Goal: Task Accomplishment & Management: Manage account settings

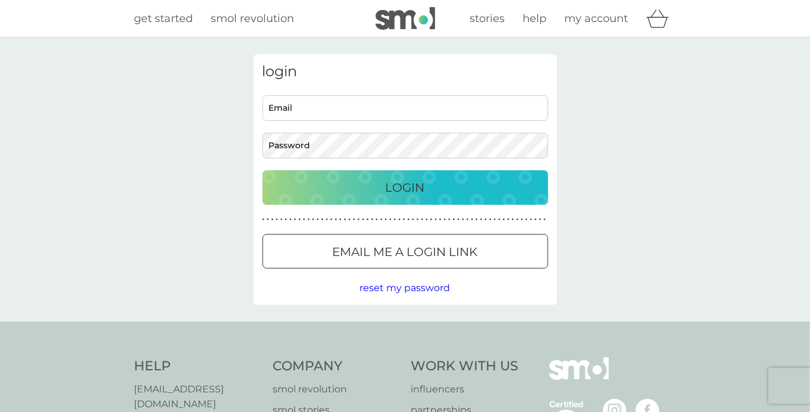
click at [413, 112] on input "Email" at bounding box center [405, 108] width 286 height 26
type input "misschacha98@yahoo.co.uk"
click at [262, 170] on button "Login" at bounding box center [405, 187] width 286 height 35
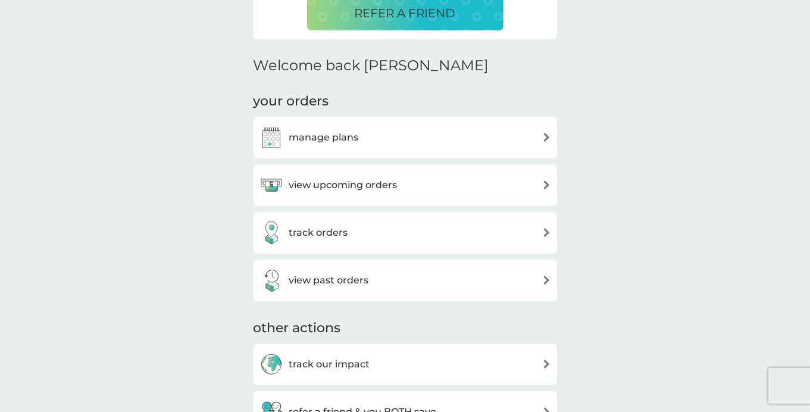
scroll to position [321, 0]
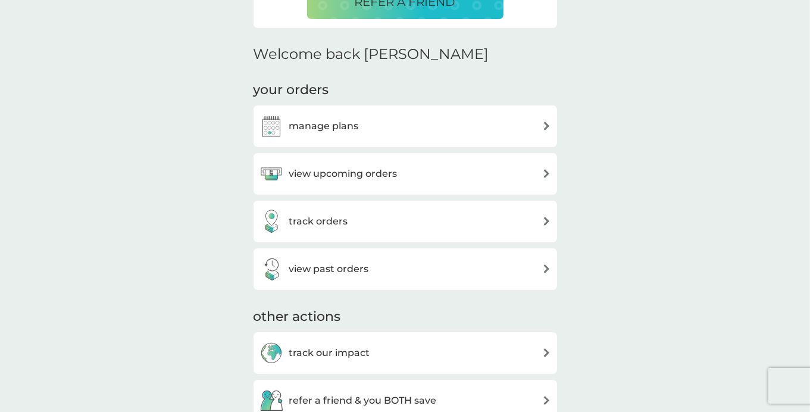
click at [430, 124] on div "manage plans" at bounding box center [405, 126] width 292 height 24
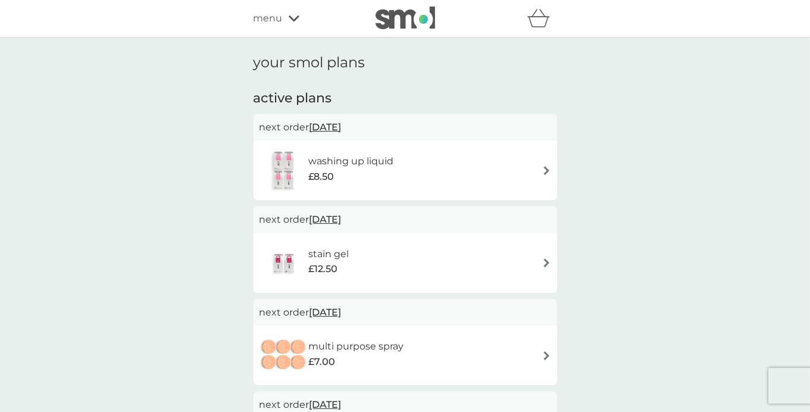
click at [475, 151] on div "washing up liquid £8.50" at bounding box center [405, 170] width 292 height 42
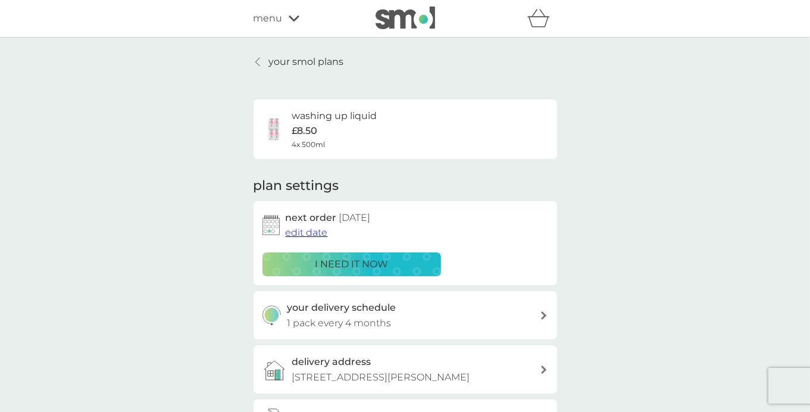
click at [257, 62] on icon at bounding box center [257, 62] width 5 height 10
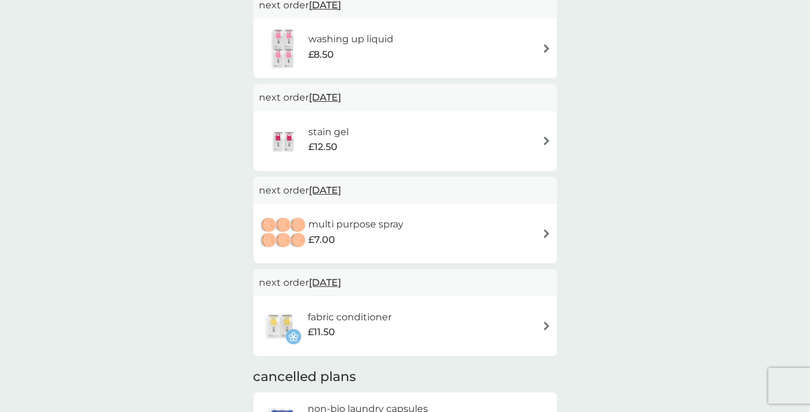
scroll to position [121, 0]
click at [464, 319] on div "fabric conditioner £11.50" at bounding box center [405, 327] width 292 height 42
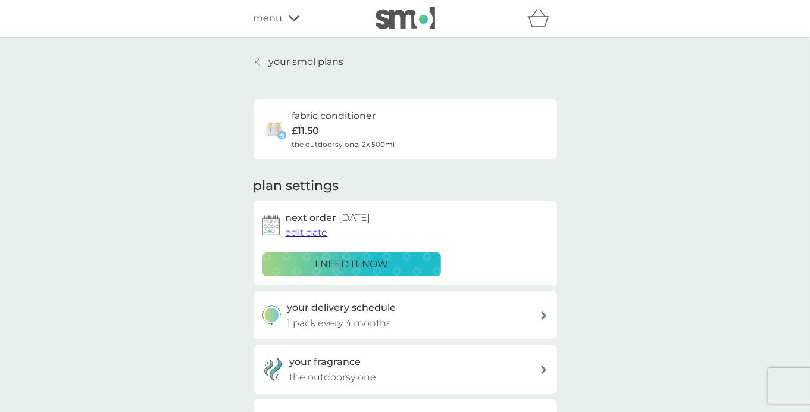
click at [304, 232] on span "edit date" at bounding box center [307, 232] width 42 height 11
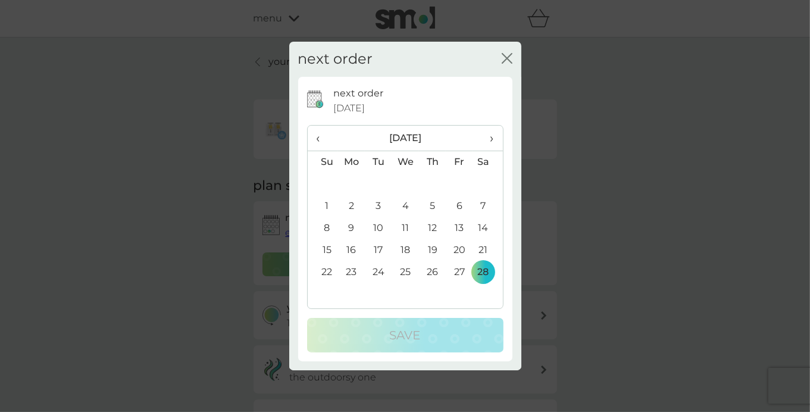
click at [494, 137] on th "›" at bounding box center [488, 139] width 30 height 26
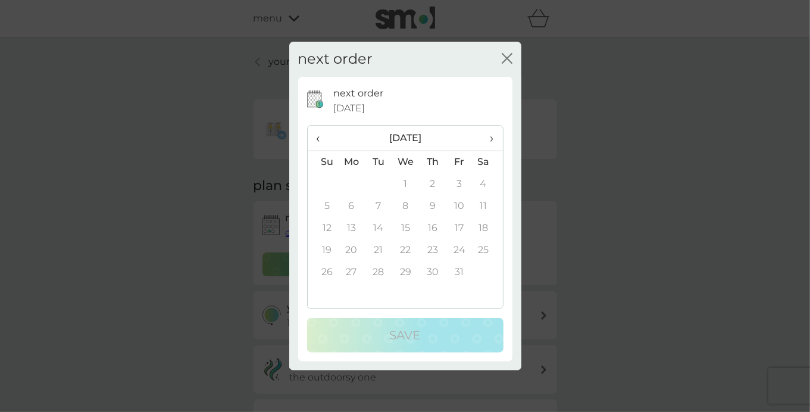
click at [494, 137] on th "›" at bounding box center [488, 139] width 30 height 26
click at [317, 137] on span "‹" at bounding box center [323, 138] width 12 height 25
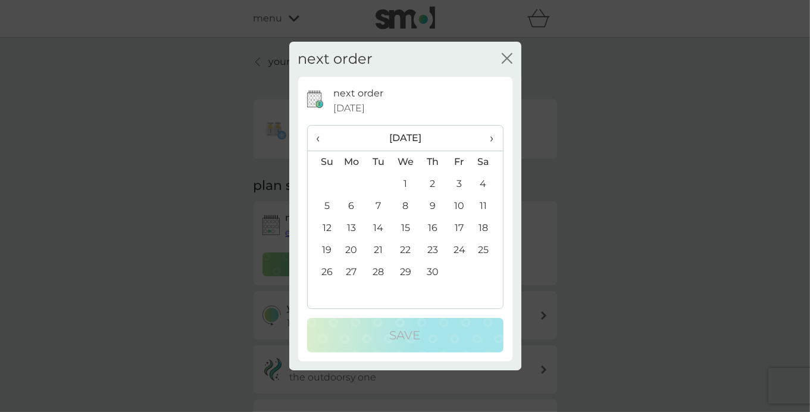
click at [434, 273] on td "30" at bounding box center [432, 272] width 27 height 22
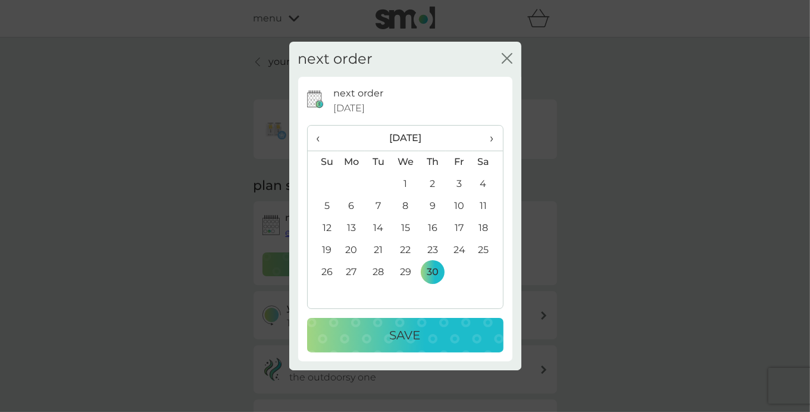
click at [433, 338] on div "Save" at bounding box center [405, 335] width 173 height 19
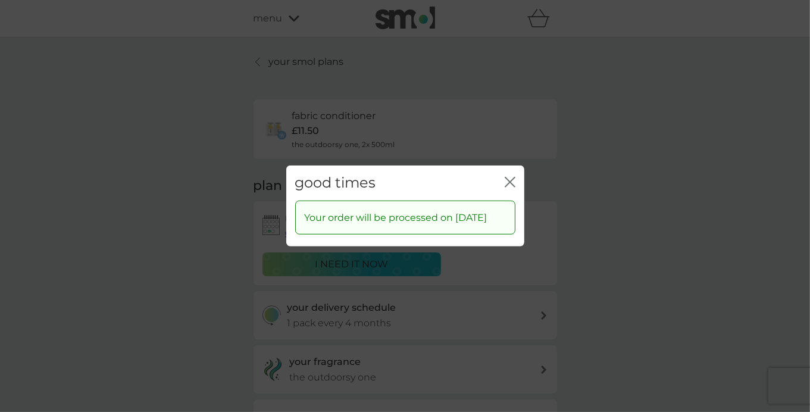
click at [508, 177] on icon "close" at bounding box center [507, 182] width 5 height 10
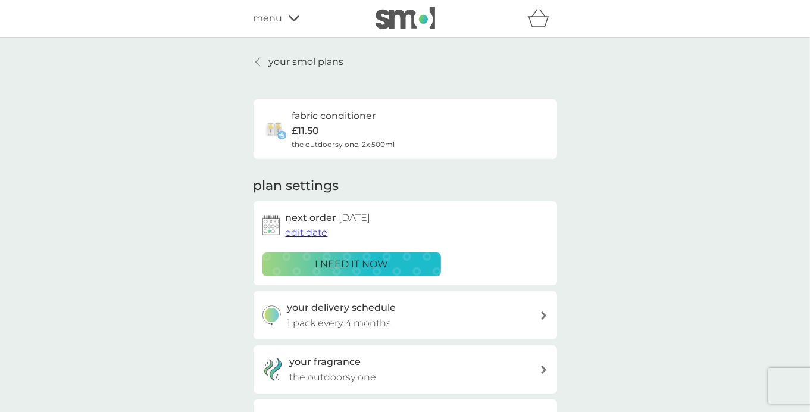
click at [313, 64] on p "your smol plans" at bounding box center [306, 61] width 75 height 15
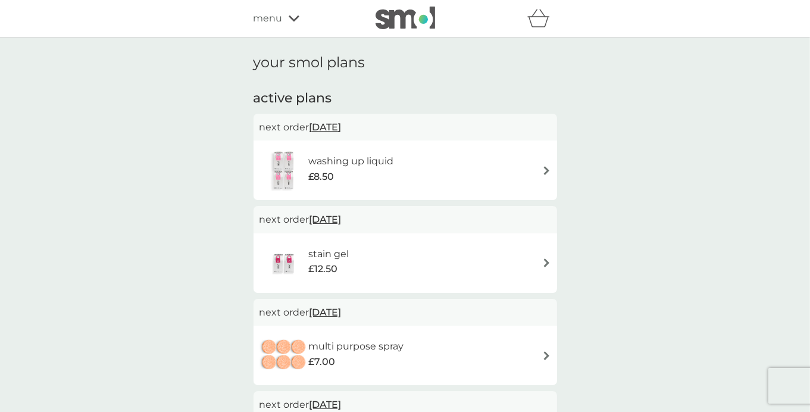
click at [364, 360] on div "£7.00" at bounding box center [355, 361] width 95 height 15
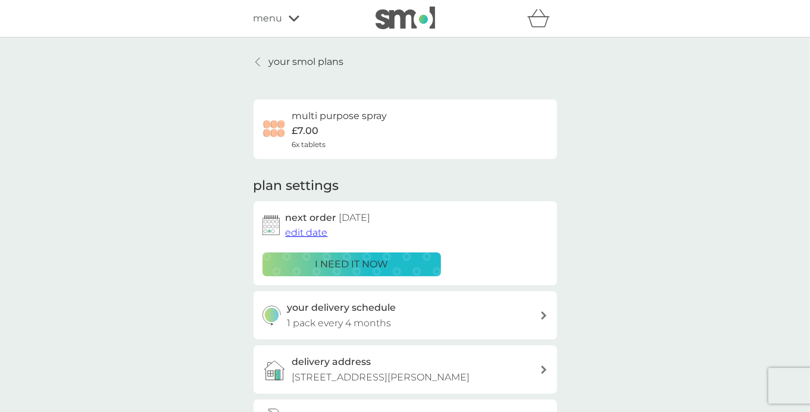
click at [298, 239] on button "edit date" at bounding box center [307, 232] width 42 height 15
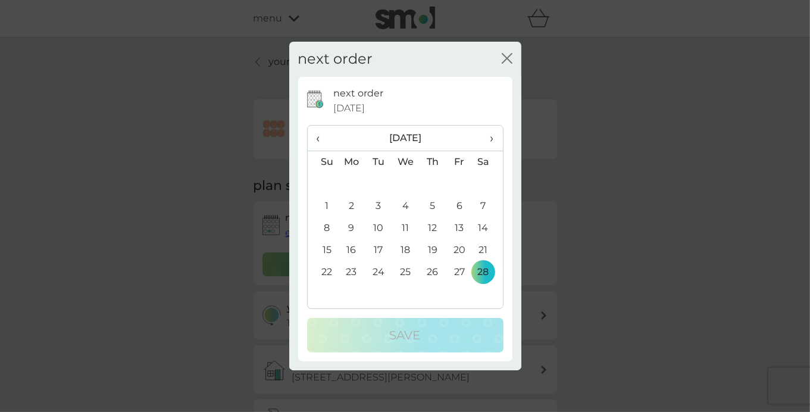
click at [492, 145] on span "›" at bounding box center [487, 138] width 12 height 25
click at [492, 144] on span "›" at bounding box center [487, 138] width 12 height 25
click at [430, 273] on td "30" at bounding box center [432, 272] width 27 height 22
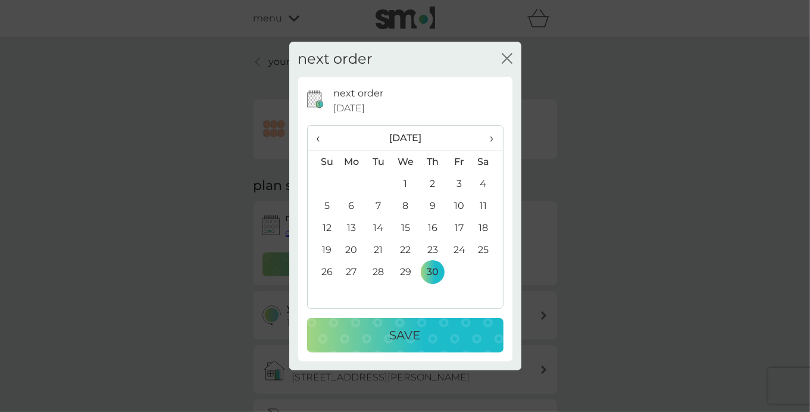
click at [416, 329] on p "Save" at bounding box center [405, 335] width 31 height 19
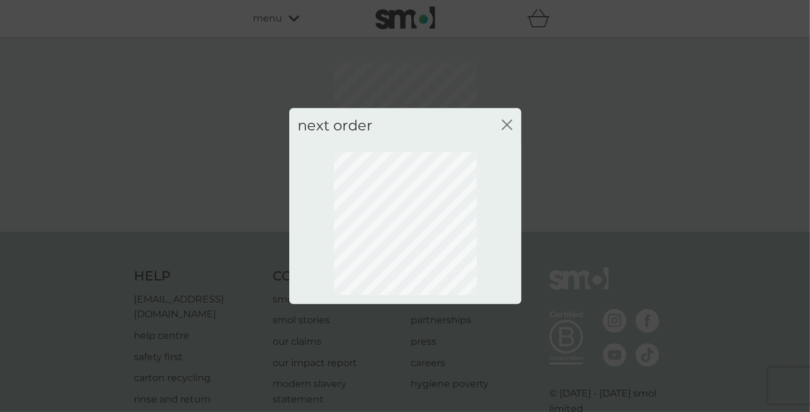
click at [513, 121] on div "next order close" at bounding box center [405, 125] width 232 height 35
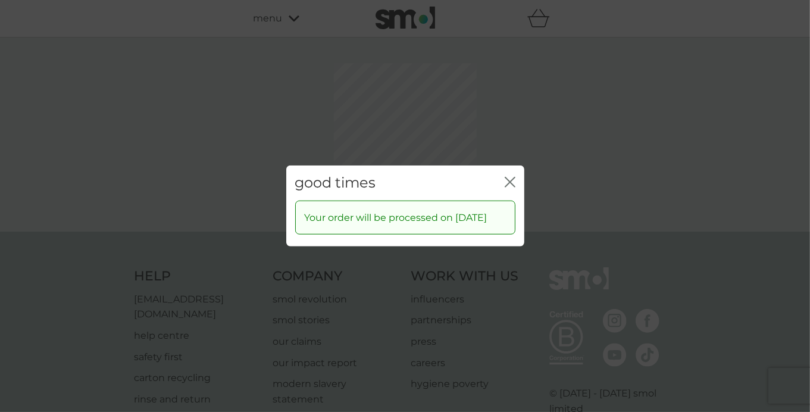
click at [506, 177] on icon "close" at bounding box center [510, 182] width 11 height 11
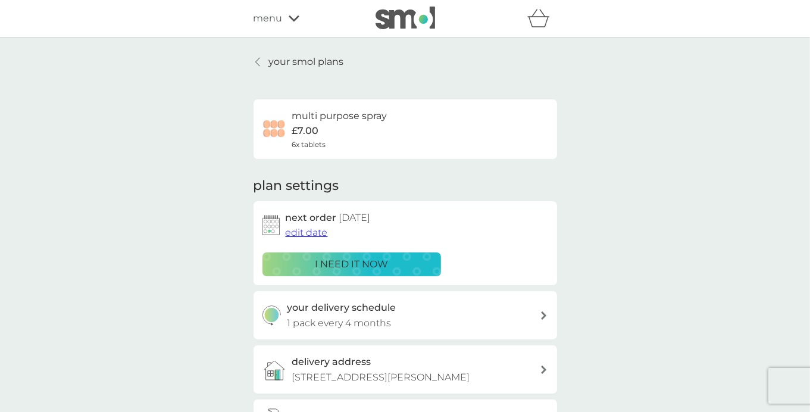
click at [291, 67] on p "your smol plans" at bounding box center [306, 61] width 75 height 15
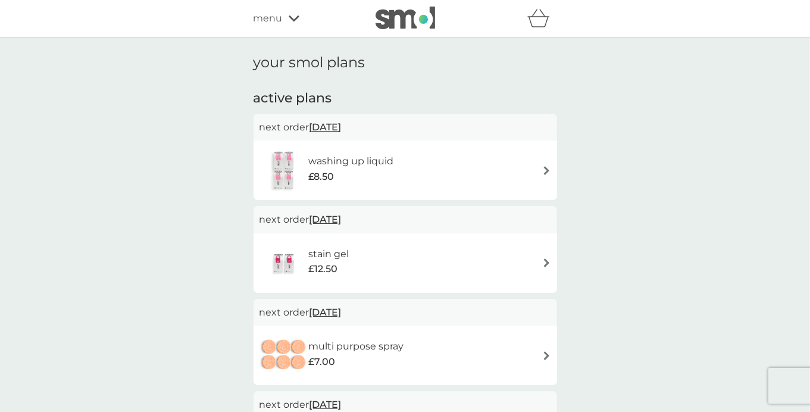
click at [342, 217] on span "[DATE]" at bounding box center [325, 219] width 32 height 23
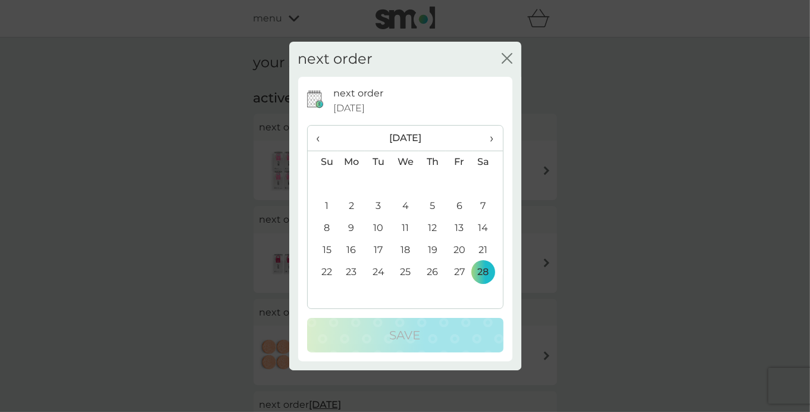
click at [490, 135] on span "›" at bounding box center [487, 138] width 12 height 25
click at [431, 271] on td "30" at bounding box center [432, 272] width 27 height 22
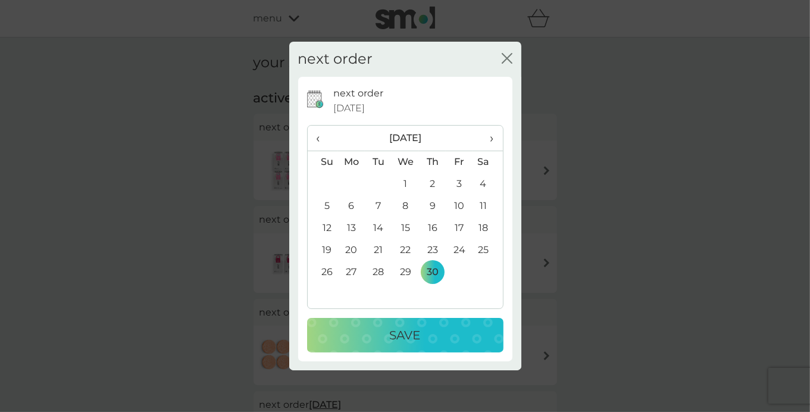
click at [411, 343] on p "Save" at bounding box center [405, 335] width 31 height 19
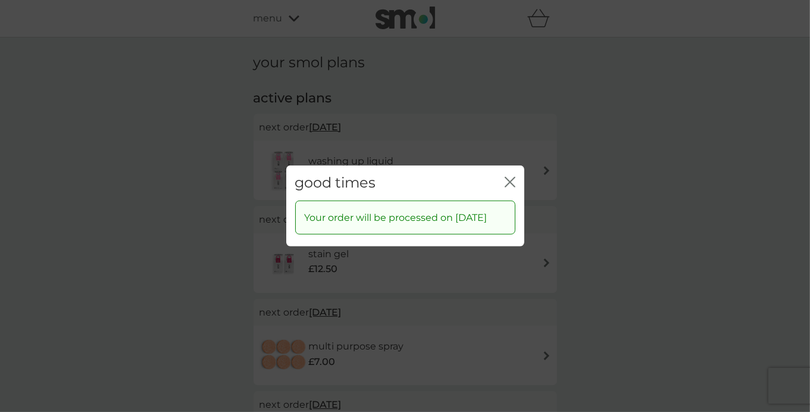
click at [506, 177] on icon "close" at bounding box center [510, 182] width 11 height 11
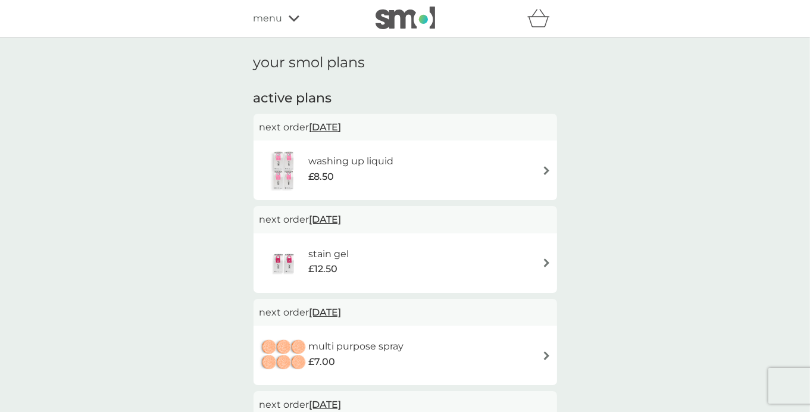
click at [342, 127] on span "[DATE]" at bounding box center [325, 126] width 32 height 23
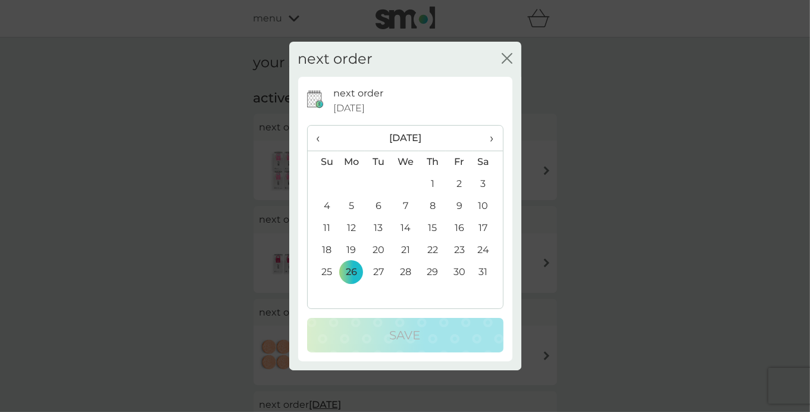
click at [506, 57] on icon "close" at bounding box center [507, 58] width 11 height 11
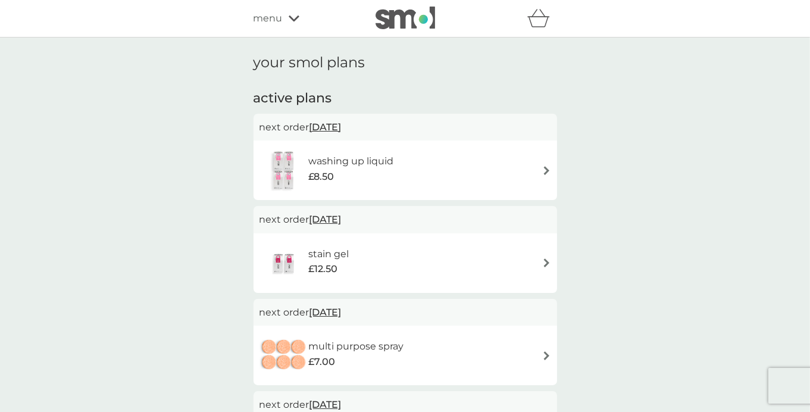
click at [433, 26] on img at bounding box center [406, 18] width 60 height 23
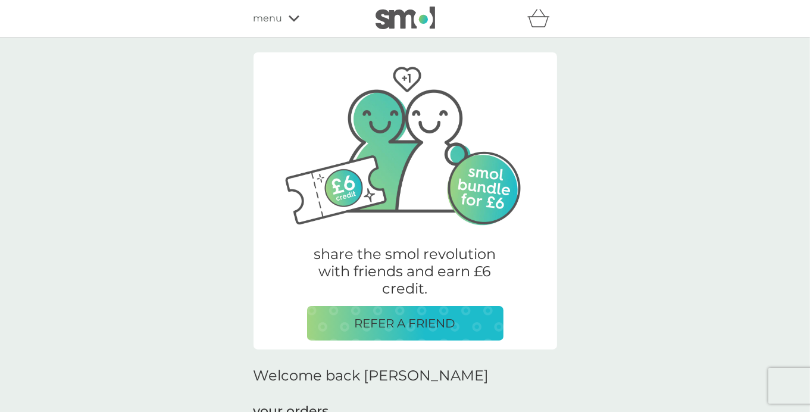
click at [289, 15] on icon at bounding box center [294, 18] width 11 height 7
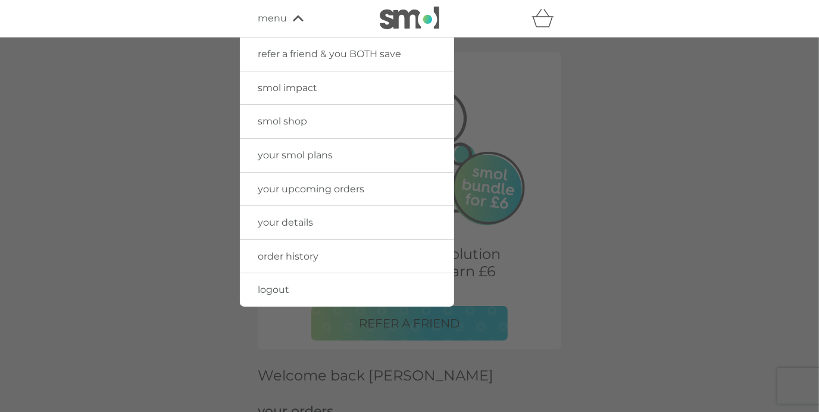
click at [270, 284] on span "logout" at bounding box center [274, 289] width 32 height 11
